Goal: Information Seeking & Learning: Learn about a topic

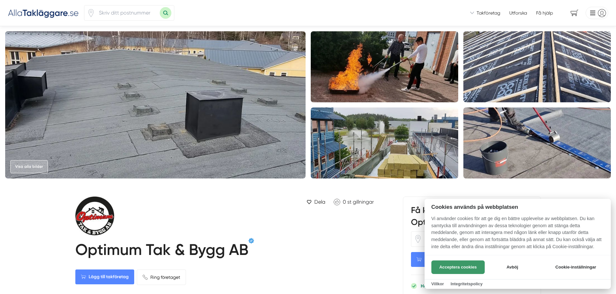
click at [467, 269] on button "Acceptera cookies" at bounding box center [457, 268] width 53 height 14
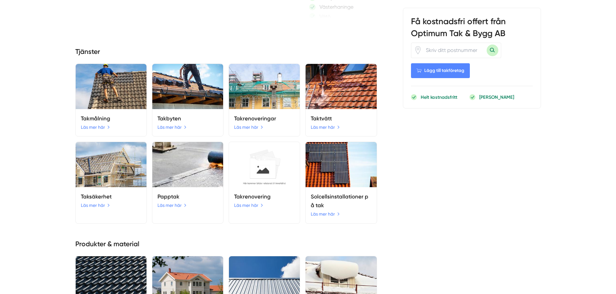
scroll to position [840, 0]
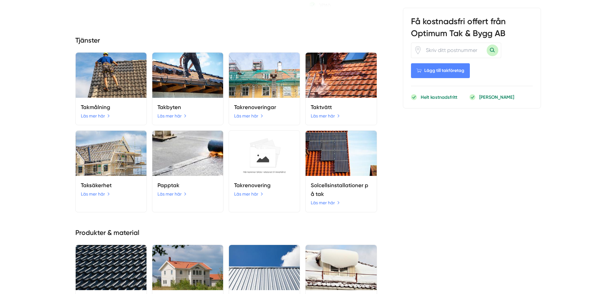
click at [195, 189] on h5 "Papptak" at bounding box center [187, 185] width 60 height 9
click at [176, 195] on link "Läs mer här" at bounding box center [172, 194] width 30 height 7
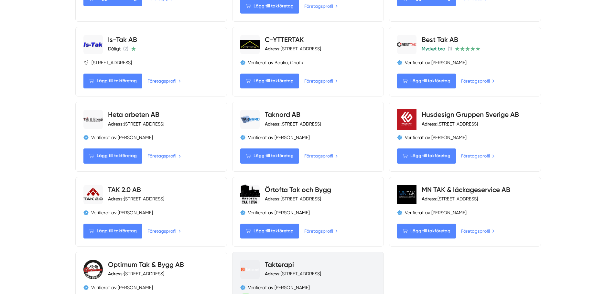
scroll to position [679, 0]
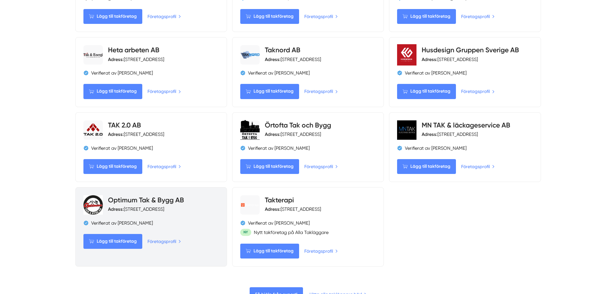
click at [164, 211] on div "Adress: Vinterbrinksvägen 59, Saltsjöbaden, Sverige" at bounding box center [136, 209] width 56 height 6
click at [166, 246] on div "Lägg till takföretag Företagsprofil" at bounding box center [150, 241] width 135 height 15
click at [167, 243] on link "Företagsprofil" at bounding box center [164, 241] width 35 height 7
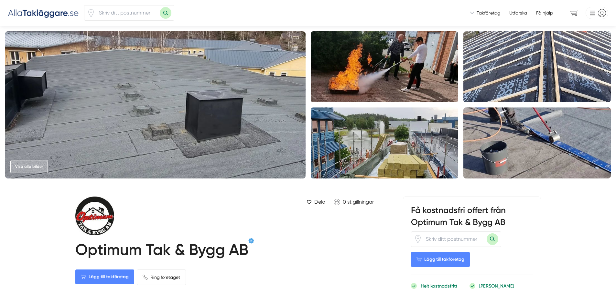
scroll to position [258, 0]
